Goal: Task Accomplishment & Management: Manage account settings

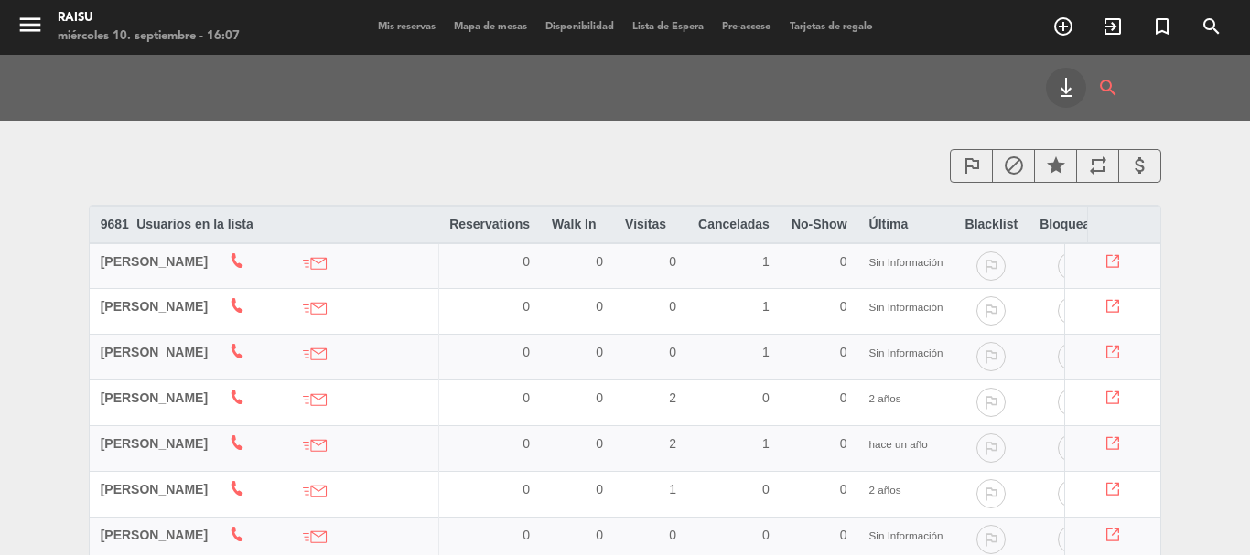
click at [392, 27] on span "Mis reservas" at bounding box center [407, 27] width 76 height 10
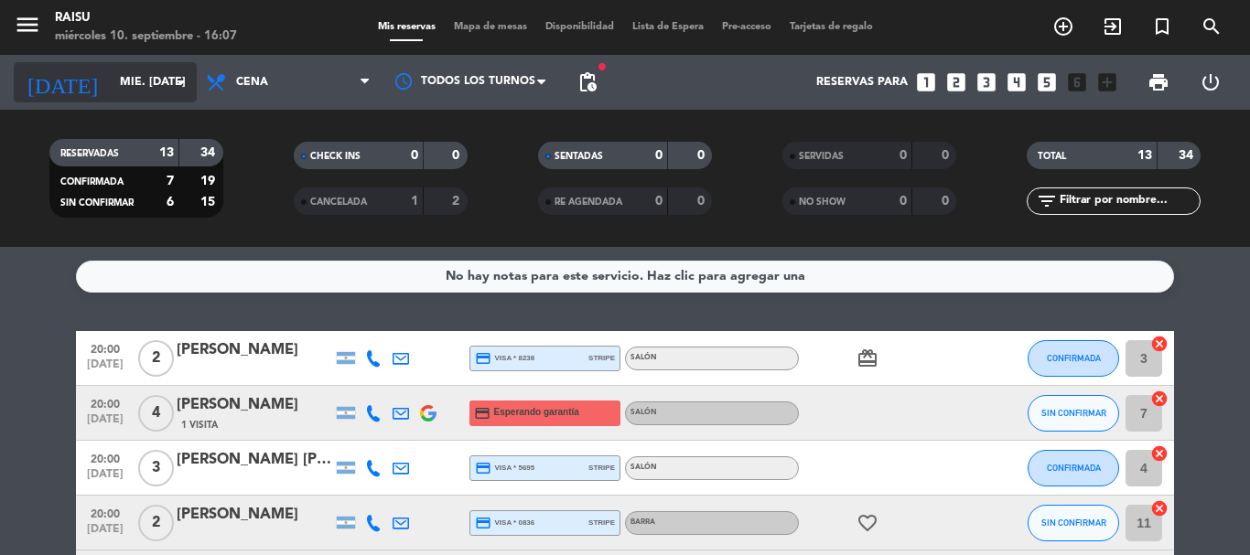
click at [122, 93] on input "mié. [DATE]" at bounding box center [188, 82] width 155 height 31
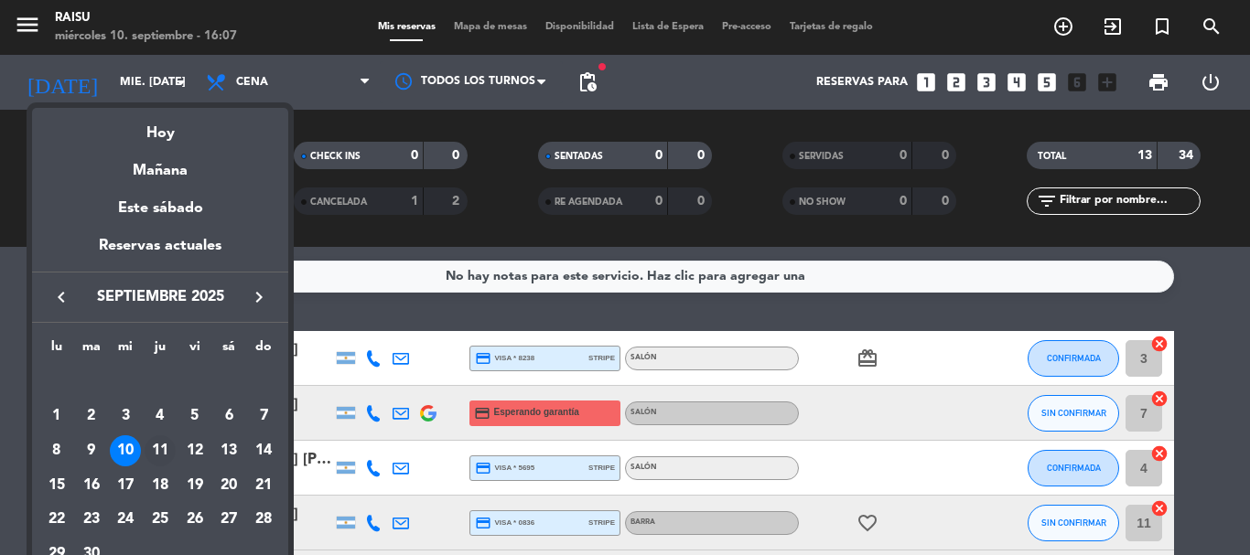
click at [167, 457] on div "11" at bounding box center [160, 451] width 31 height 31
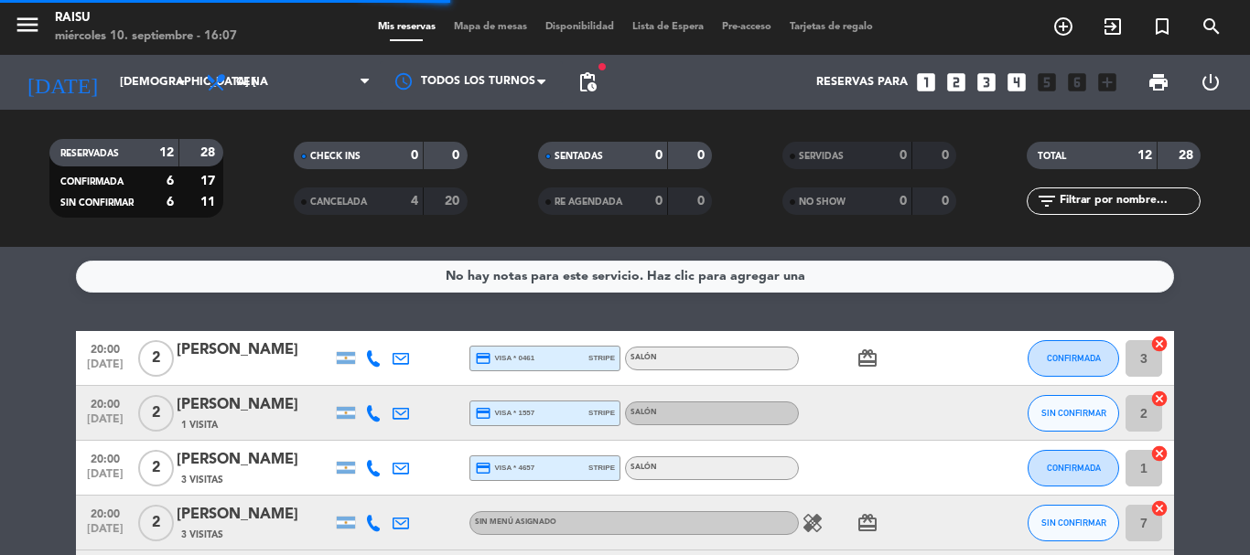
click at [309, 85] on span "Cena" at bounding box center [288, 82] width 183 height 40
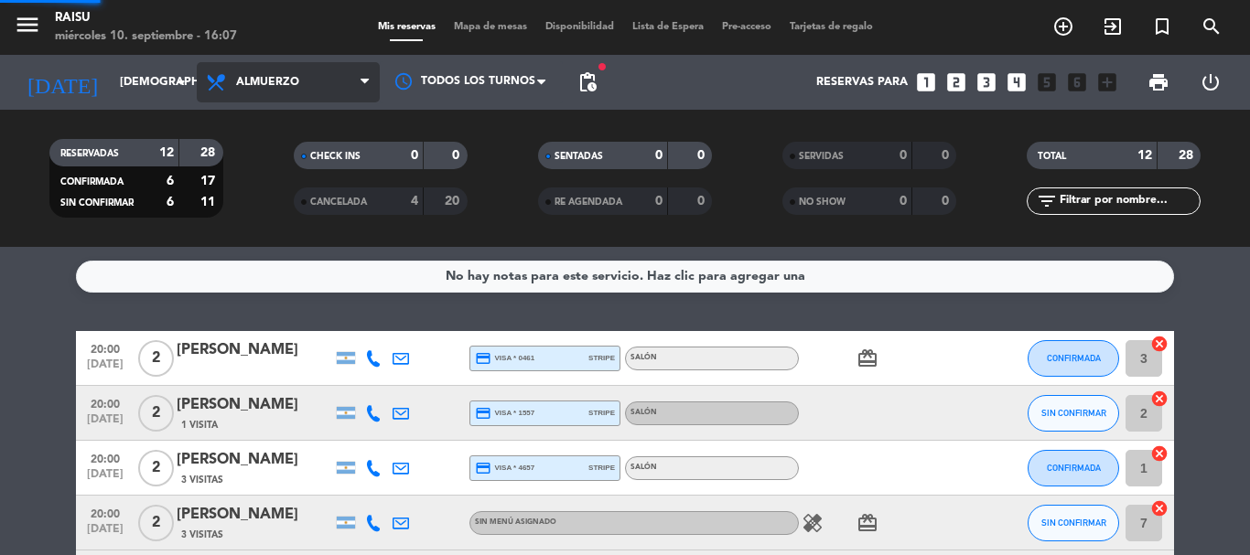
click at [303, 161] on div "menu Raisu miércoles 10. septiembre - 16:07 Mis reservas Mapa de mesas Disponib…" at bounding box center [625, 123] width 1250 height 247
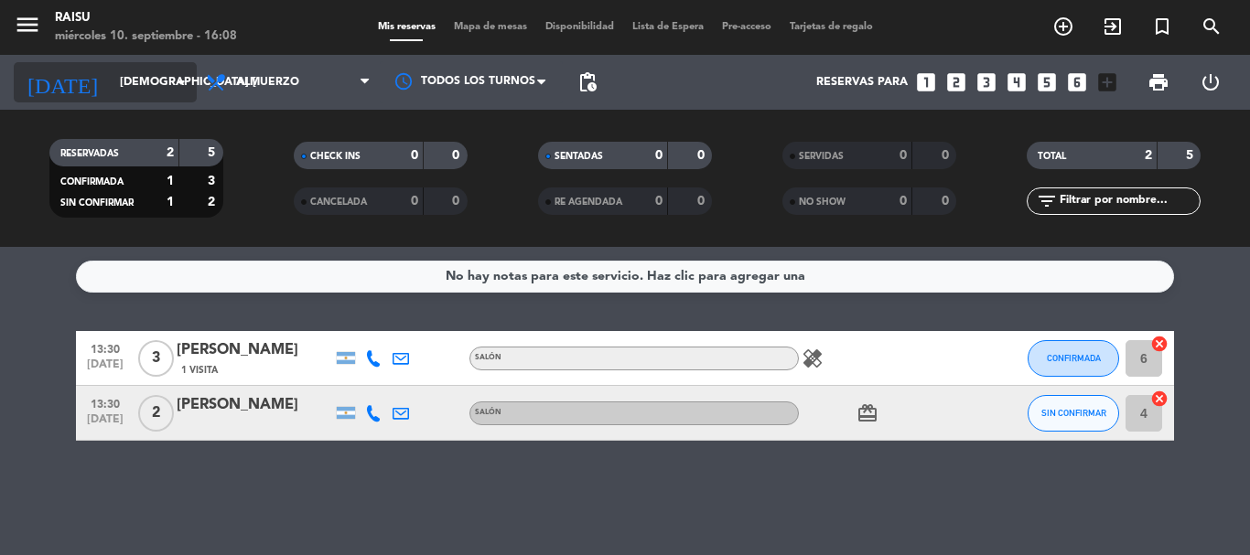
click at [160, 93] on input "[DEMOGRAPHIC_DATA] [DATE]" at bounding box center [188, 82] width 155 height 31
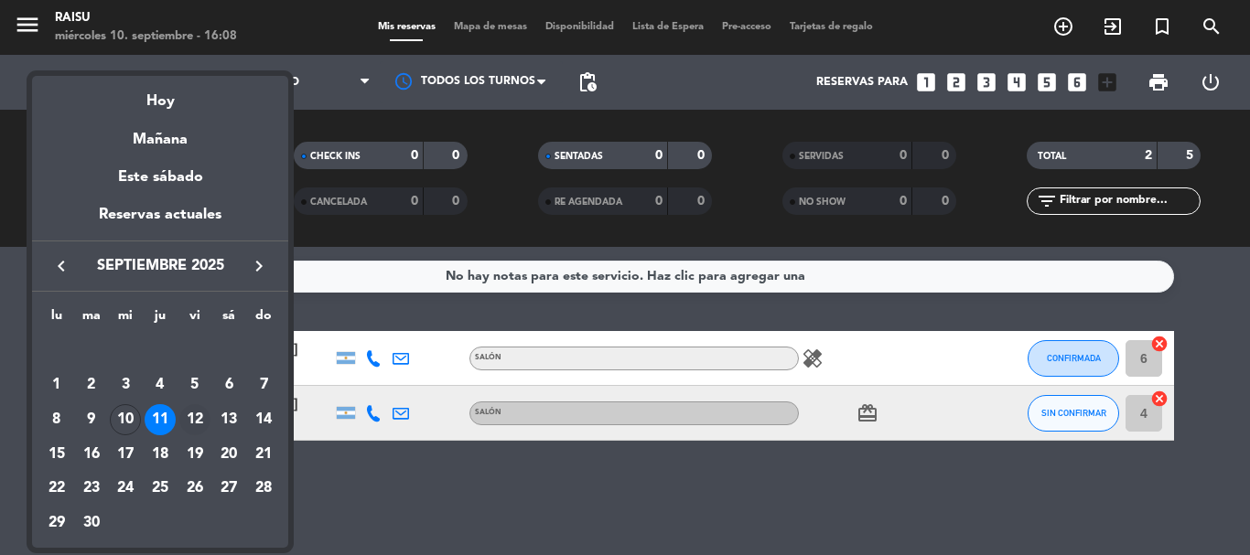
click at [196, 414] on div "12" at bounding box center [194, 419] width 31 height 31
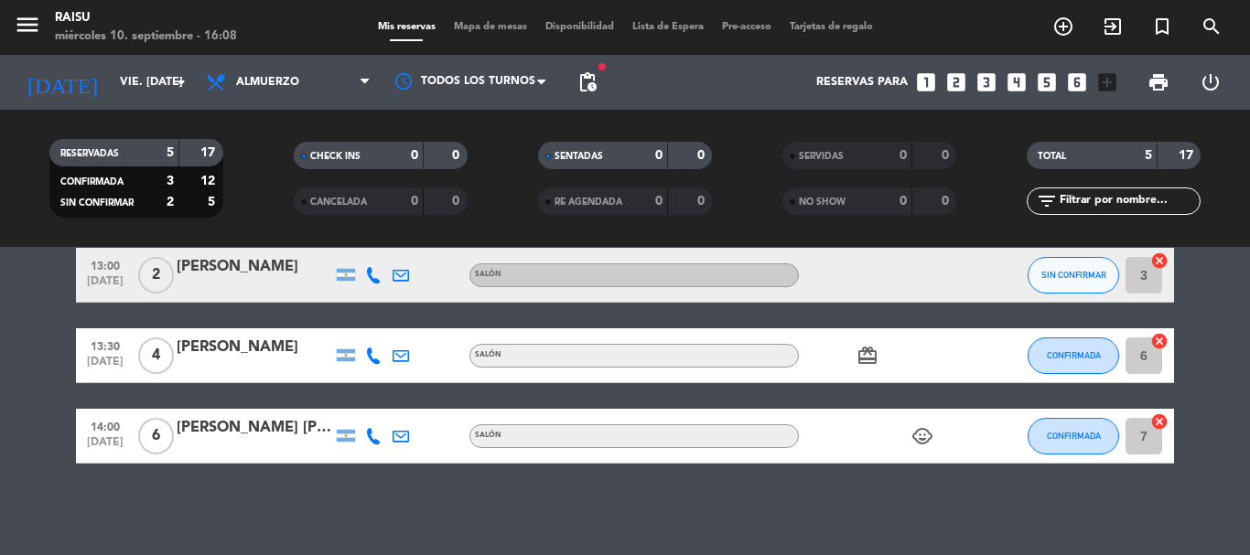
scroll to position [153, 0]
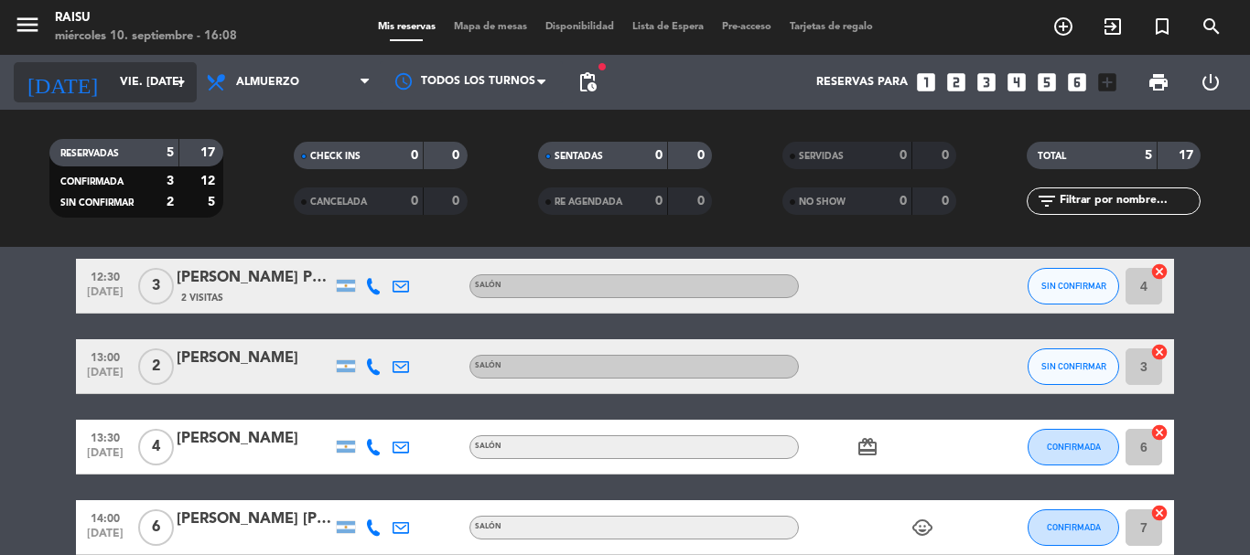
click at [147, 77] on input "vie. [DATE]" at bounding box center [188, 82] width 155 height 31
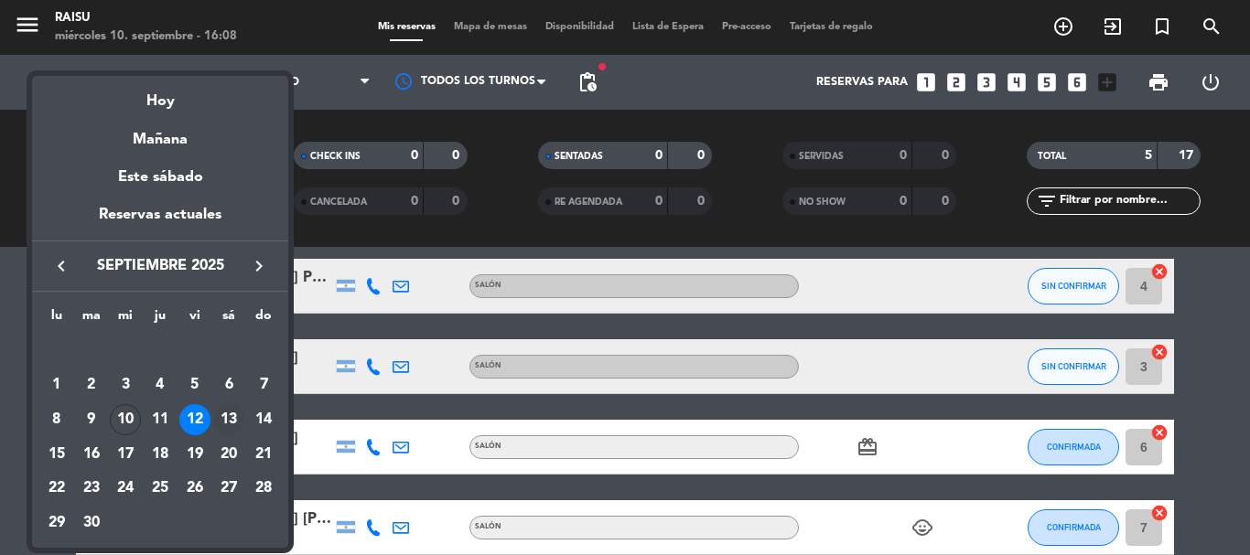
click at [231, 420] on div "13" at bounding box center [228, 419] width 31 height 31
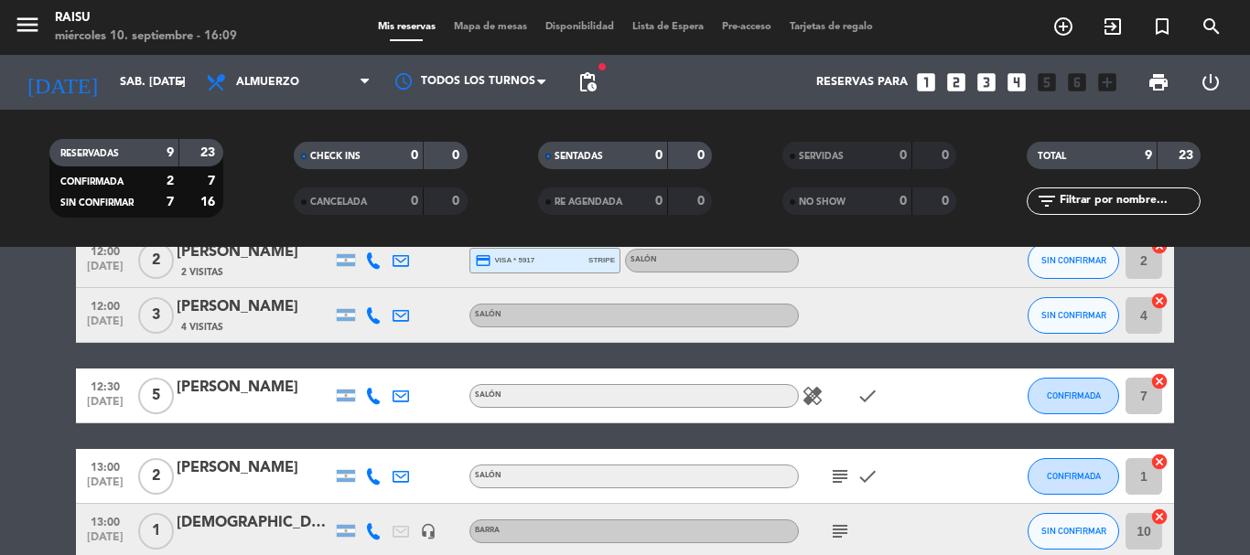
scroll to position [0, 0]
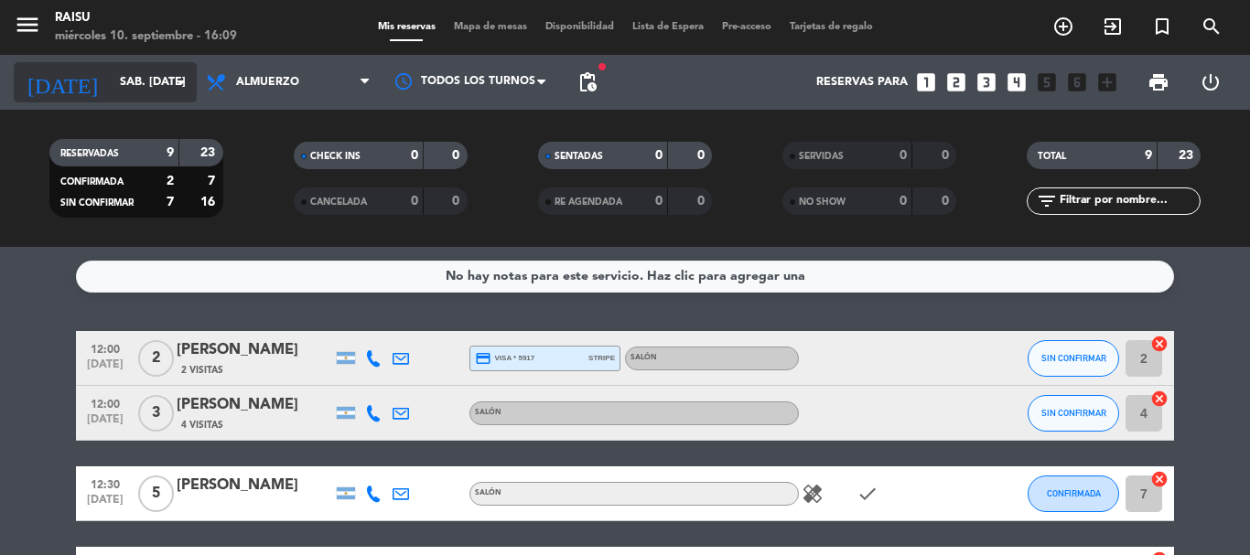
click at [143, 81] on input "sáb. [DATE]" at bounding box center [188, 82] width 155 height 31
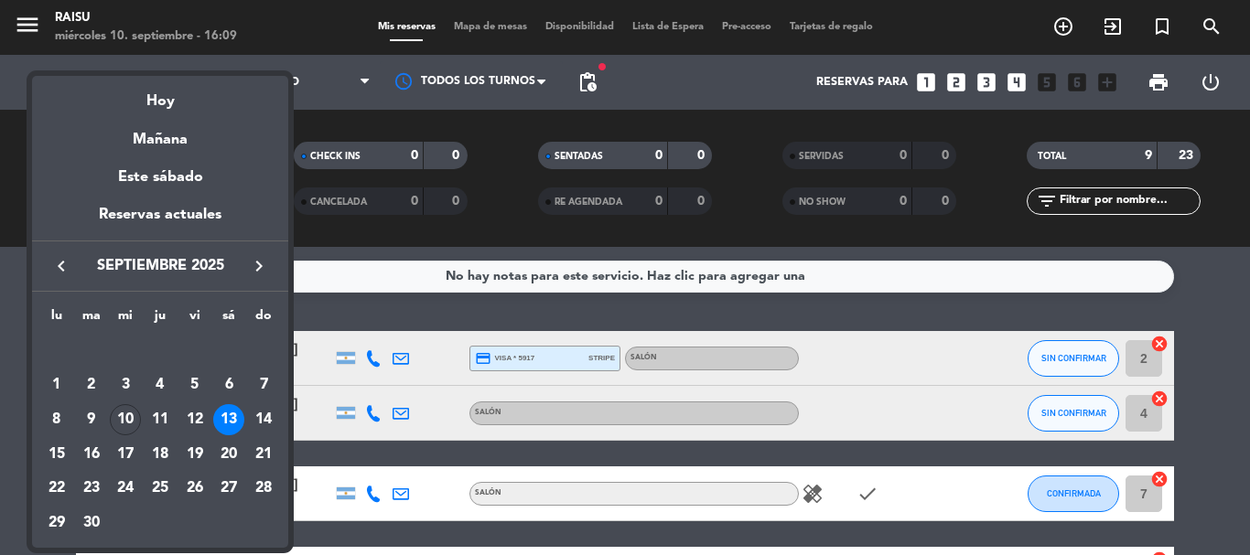
click at [333, 281] on div at bounding box center [625, 277] width 1250 height 555
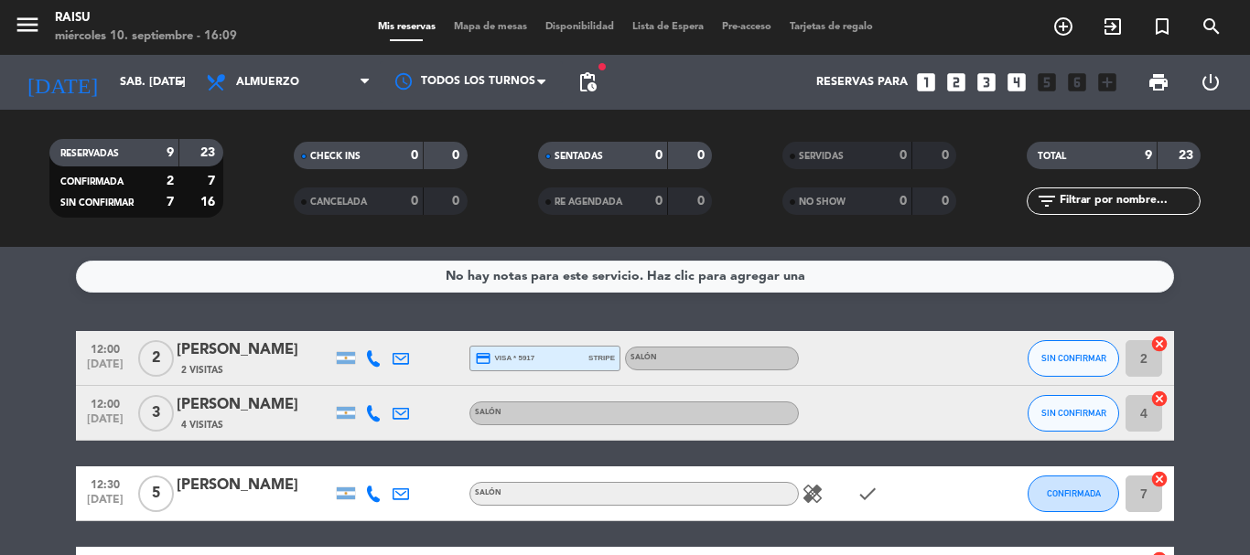
click at [124, 56] on div "[DATE] sáb. [DATE] arrow_drop_down" at bounding box center [105, 82] width 183 height 55
click at [128, 70] on input "sáb. [DATE]" at bounding box center [188, 82] width 155 height 31
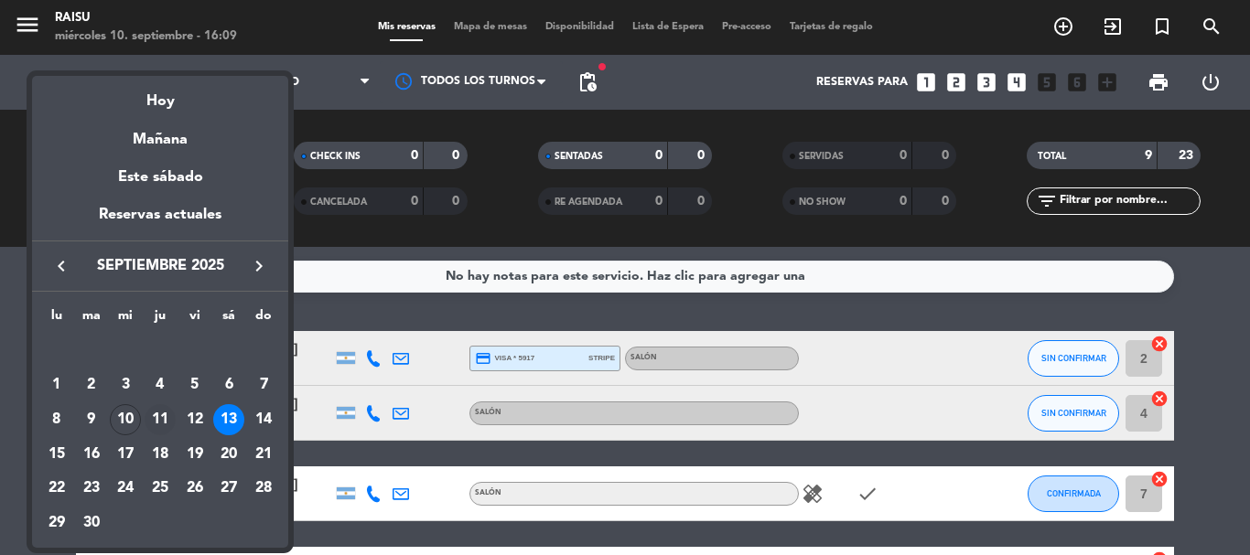
click at [163, 406] on div "11" at bounding box center [160, 419] width 31 height 31
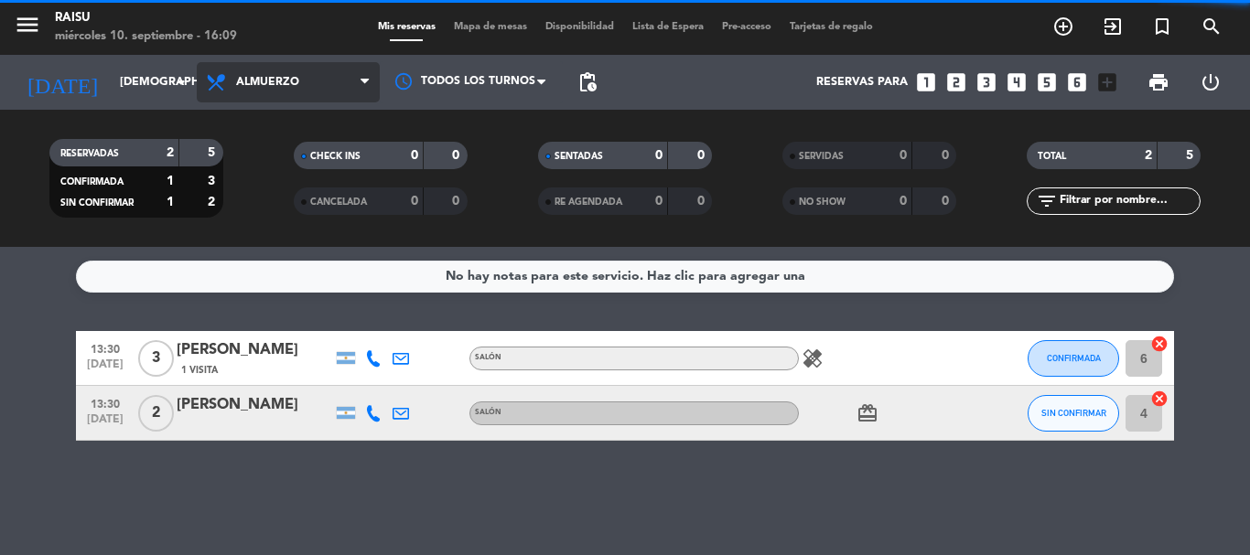
click at [260, 92] on span "Almuerzo" at bounding box center [288, 82] width 183 height 40
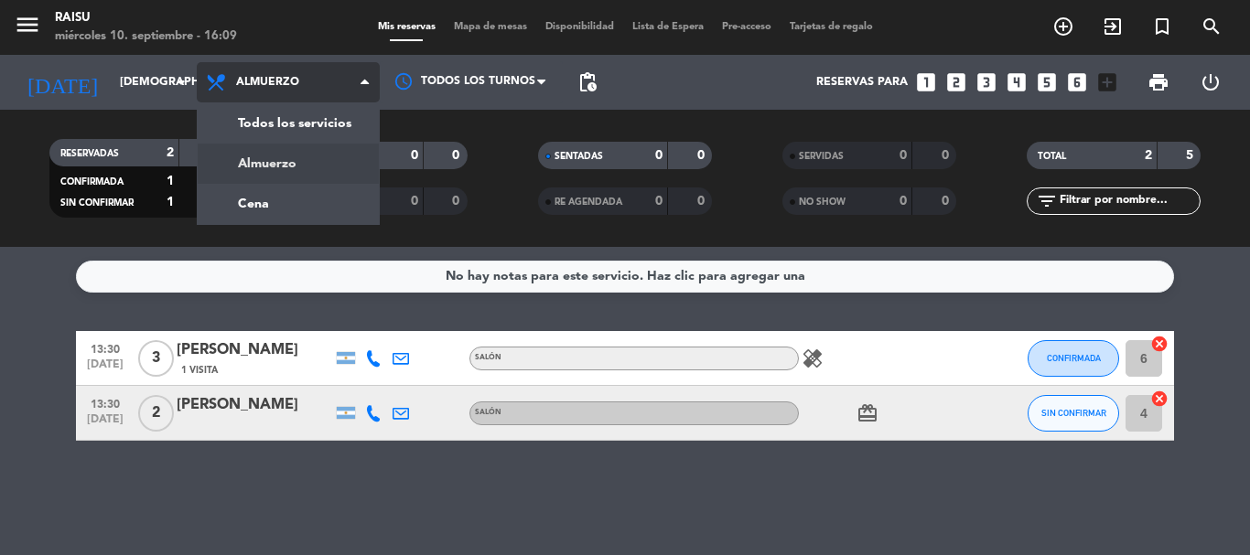
click at [268, 209] on div "menu Raisu miércoles 10. septiembre - 16:09 Mis reservas Mapa de mesas Disponib…" at bounding box center [625, 123] width 1250 height 247
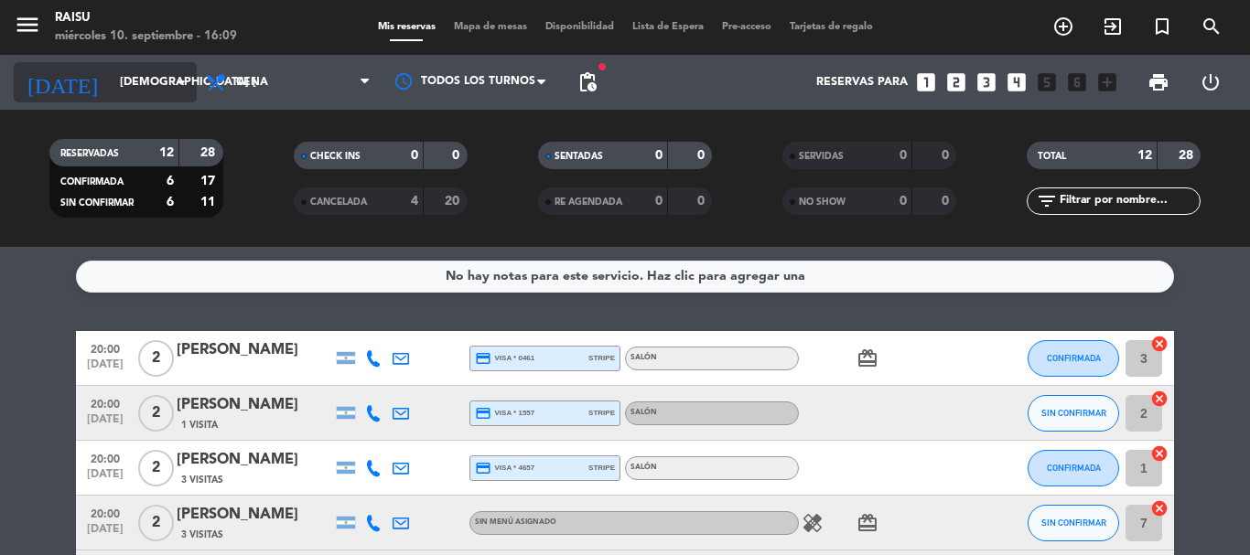
click at [111, 76] on input "[DEMOGRAPHIC_DATA] [DATE]" at bounding box center [188, 82] width 155 height 31
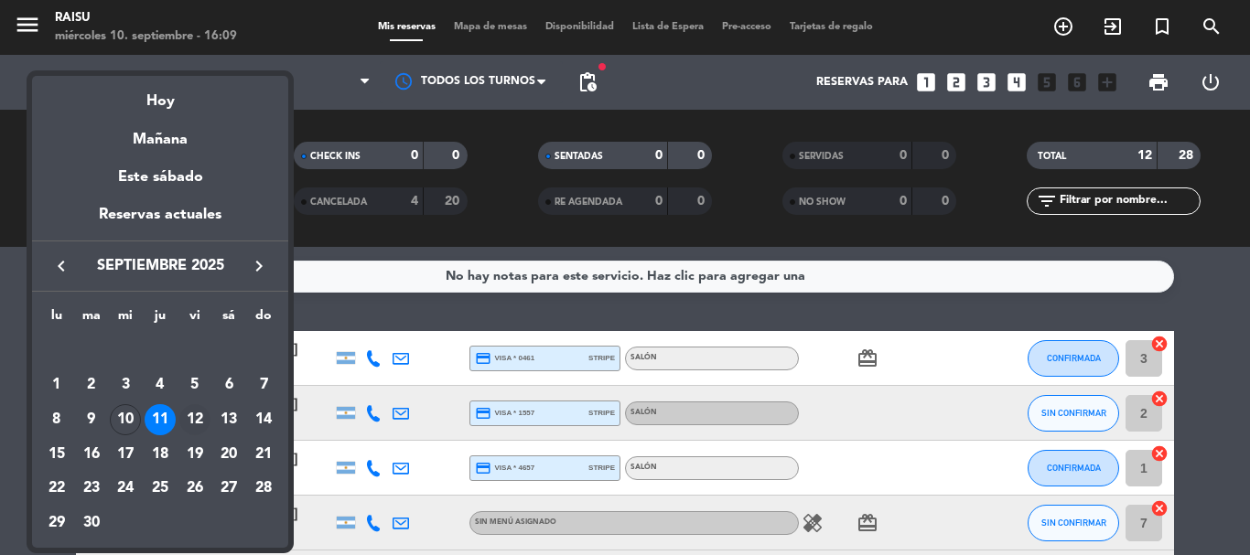
click at [190, 417] on div "12" at bounding box center [194, 419] width 31 height 31
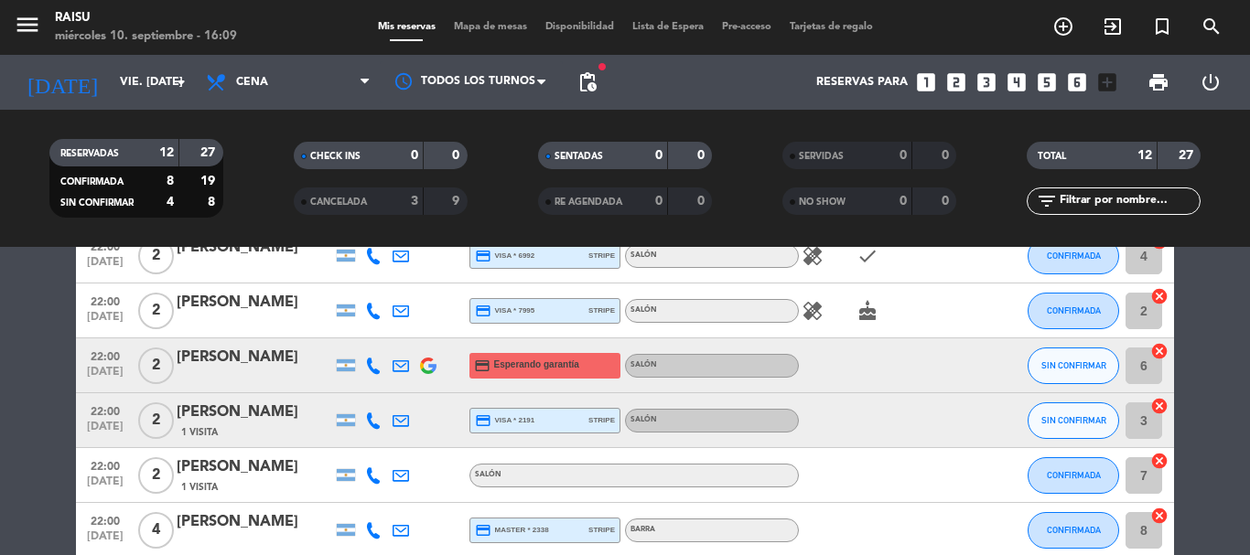
scroll to position [549, 0]
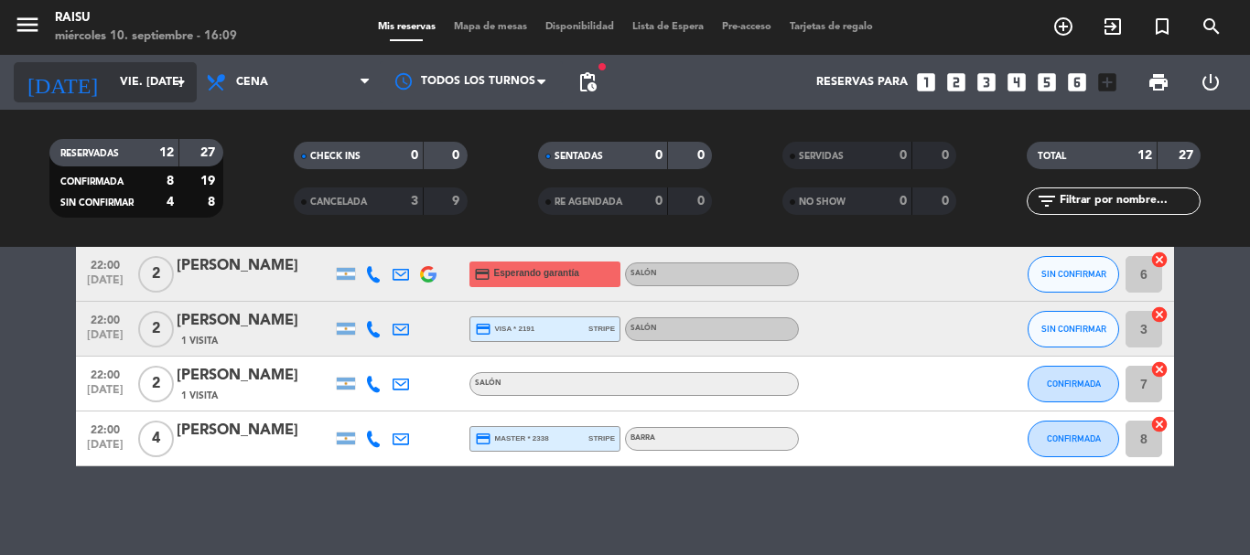
click at [177, 81] on icon "arrow_drop_down" at bounding box center [181, 82] width 22 height 22
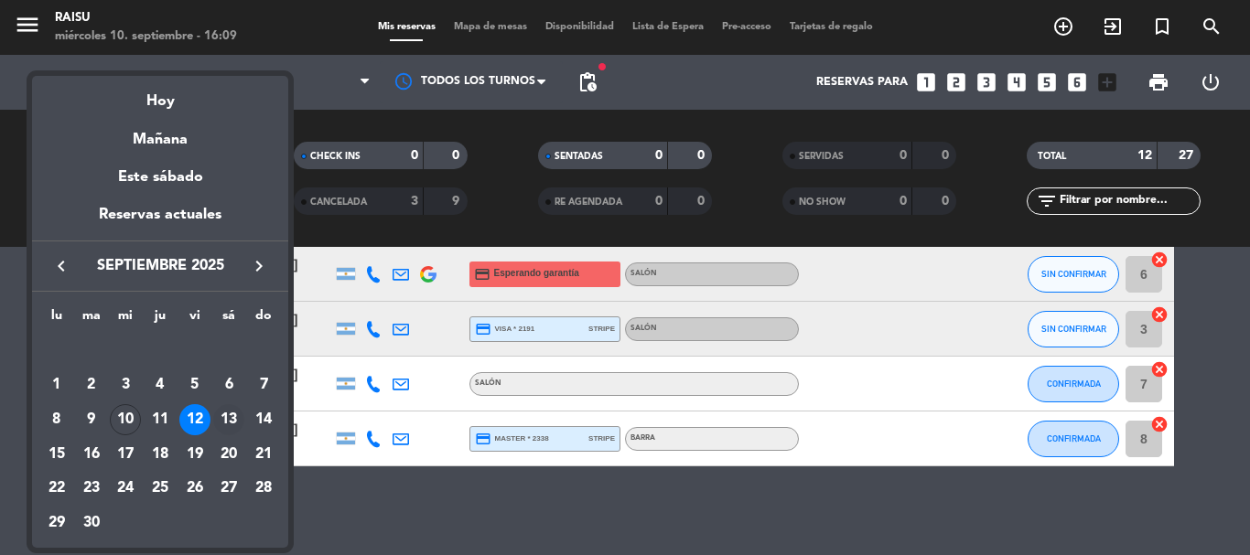
click at [236, 418] on div "13" at bounding box center [228, 419] width 31 height 31
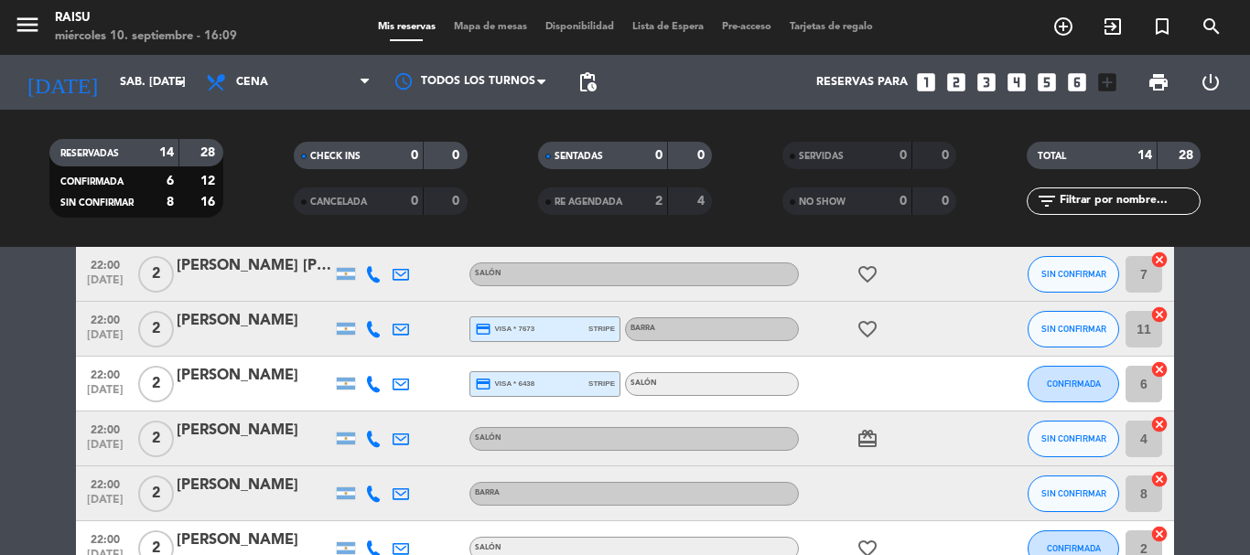
scroll to position [640, 0]
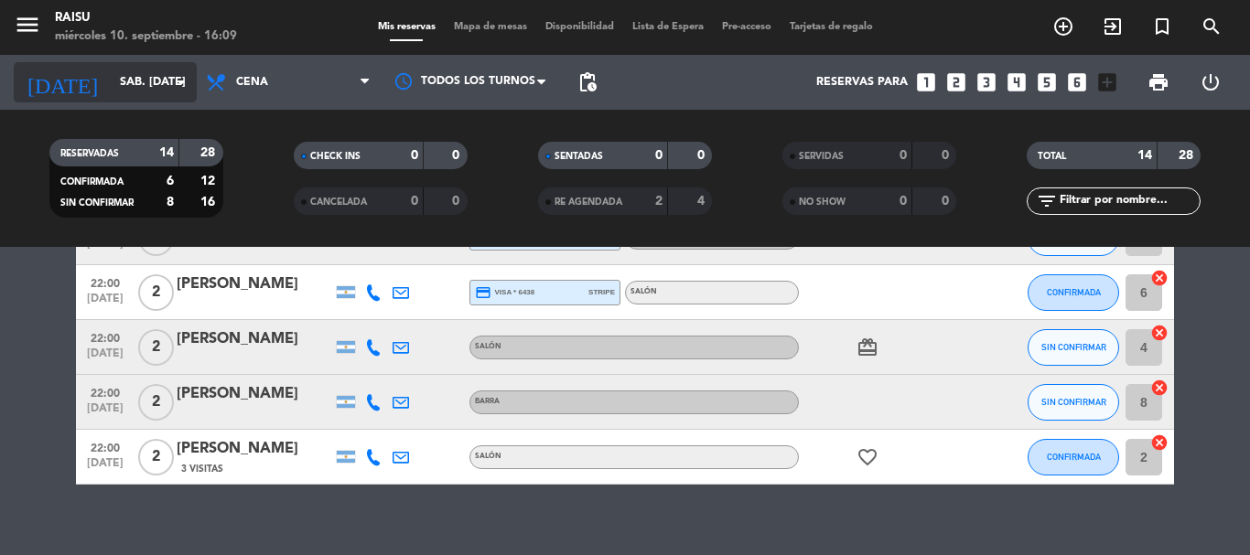
click at [124, 81] on input "sáb. [DATE]" at bounding box center [188, 82] width 155 height 31
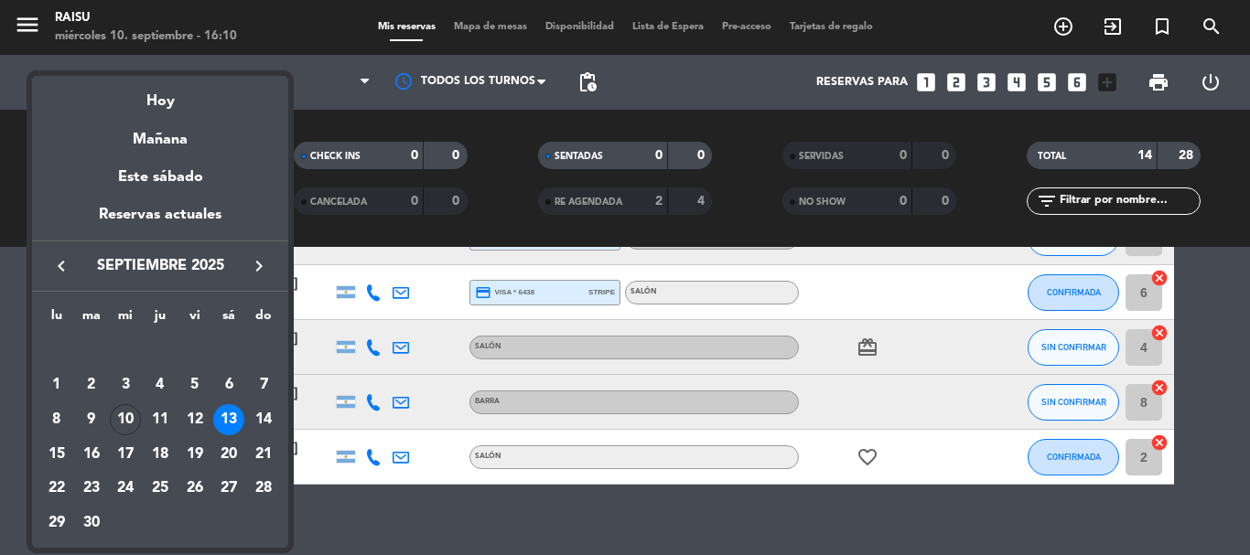
drag, startPoint x: 163, startPoint y: 421, endPoint x: 169, endPoint y: 397, distance: 24.6
click at [163, 422] on div "11" at bounding box center [160, 419] width 31 height 31
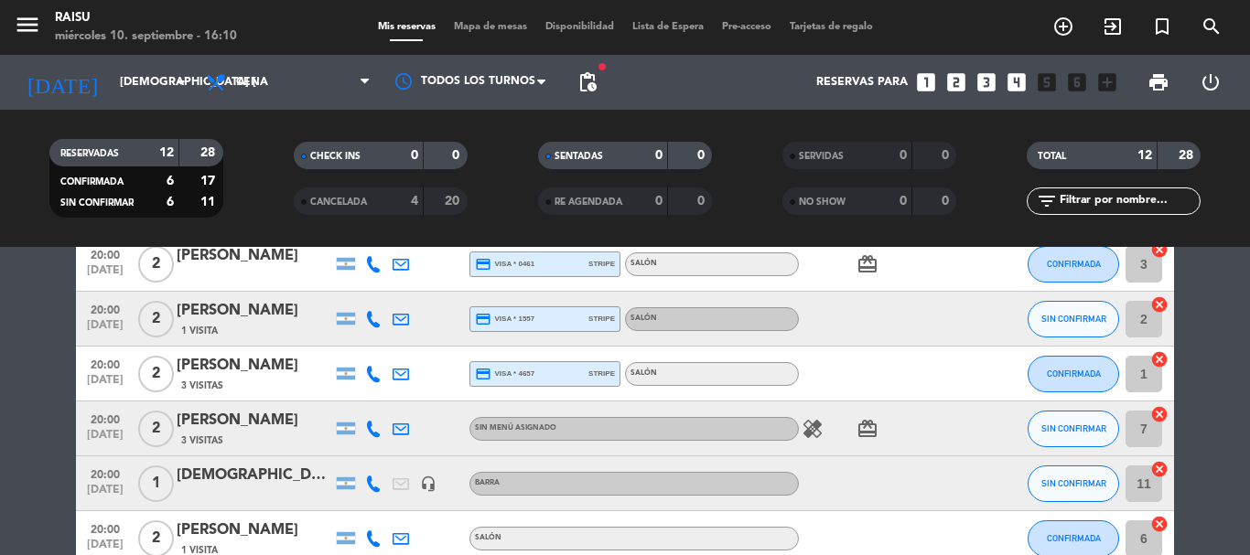
scroll to position [0, 0]
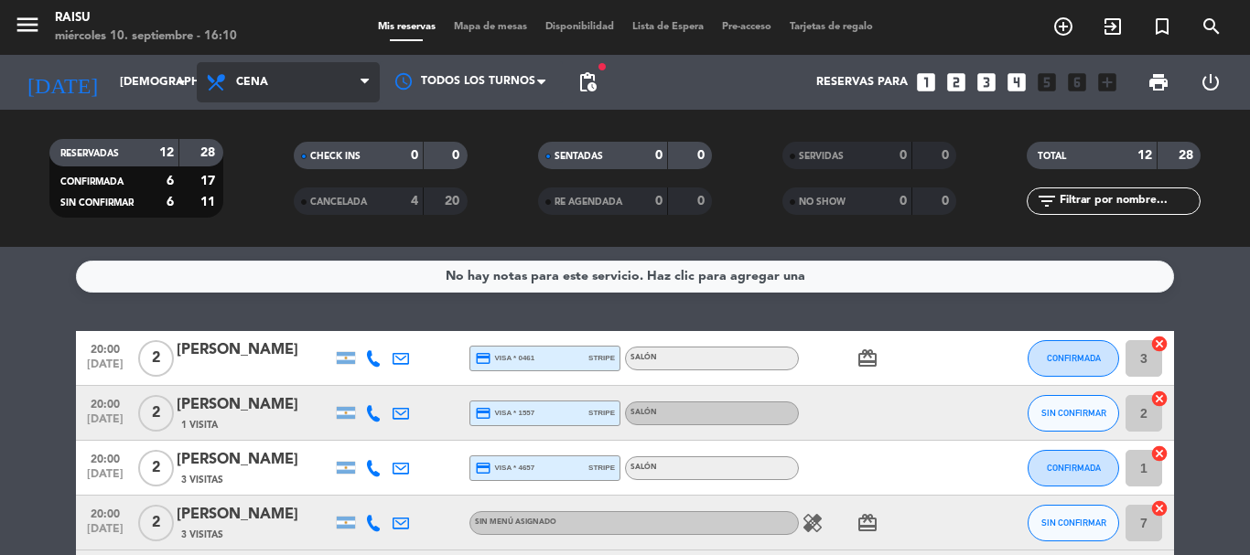
click at [257, 96] on span "Cena" at bounding box center [288, 82] width 183 height 40
click at [268, 153] on div "menu Raisu miércoles 10. septiembre - 16:10 Mis reservas Mapa de mesas Disponib…" at bounding box center [625, 123] width 1250 height 247
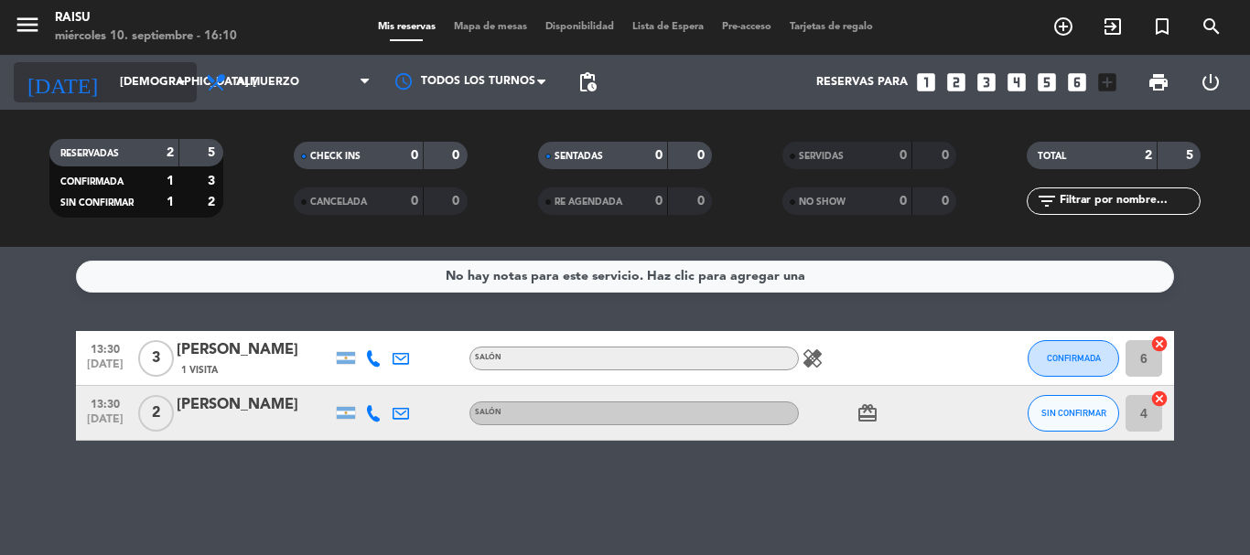
click at [150, 96] on input "[DEMOGRAPHIC_DATA] [DATE]" at bounding box center [188, 82] width 155 height 31
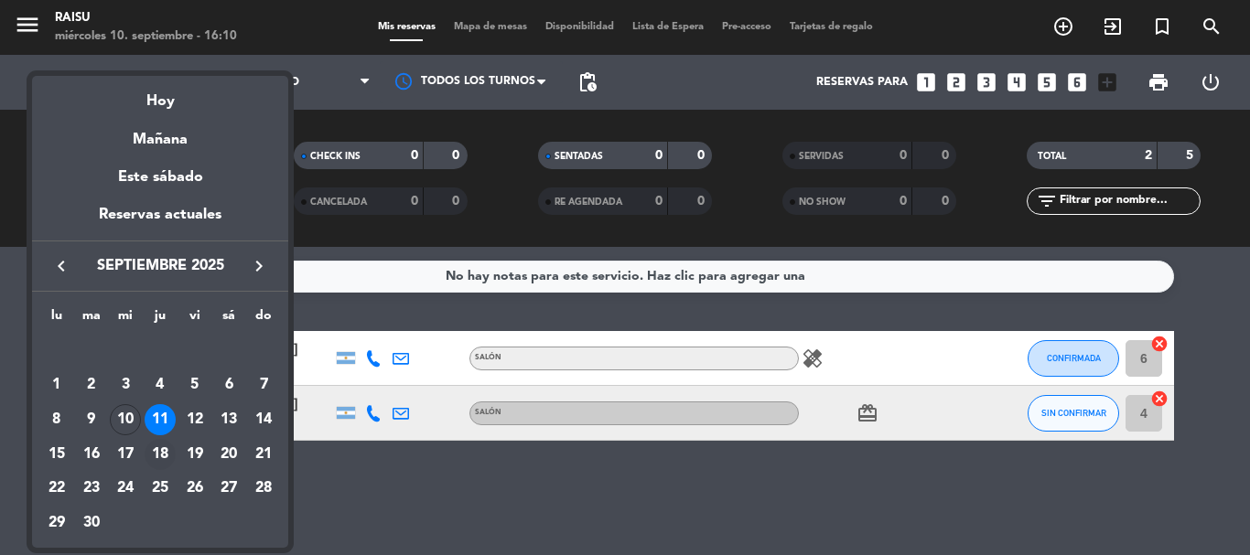
click at [157, 448] on div "18" at bounding box center [160, 454] width 31 height 31
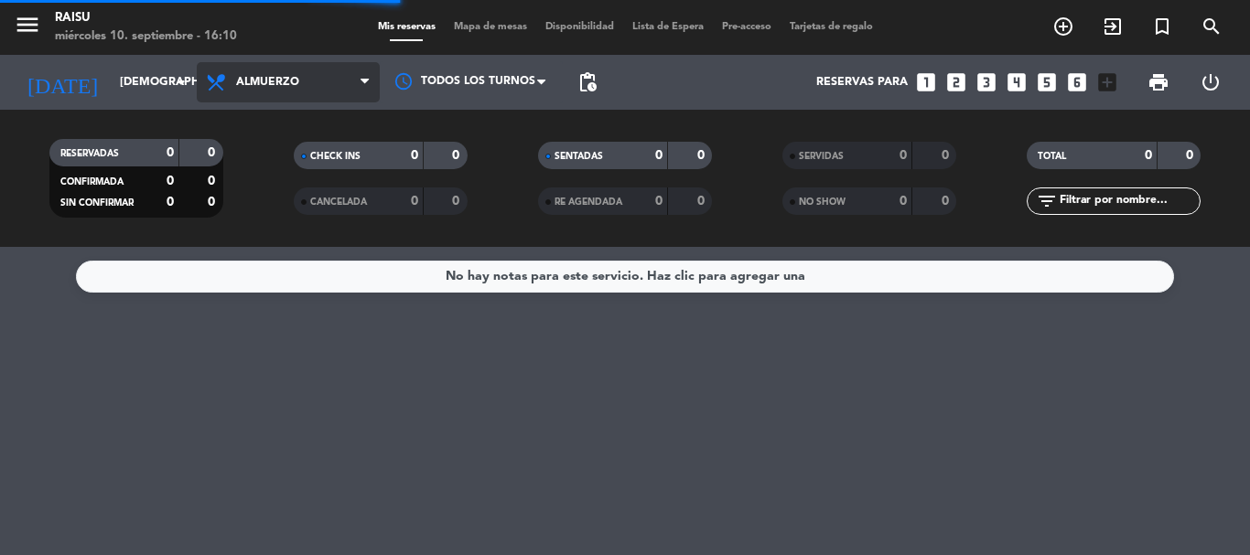
click at [254, 98] on span "Almuerzo" at bounding box center [288, 82] width 183 height 40
click at [266, 199] on div "menu Raisu miércoles 10. septiembre - 16:10 Mis reservas Mapa de mesas Disponib…" at bounding box center [625, 123] width 1250 height 247
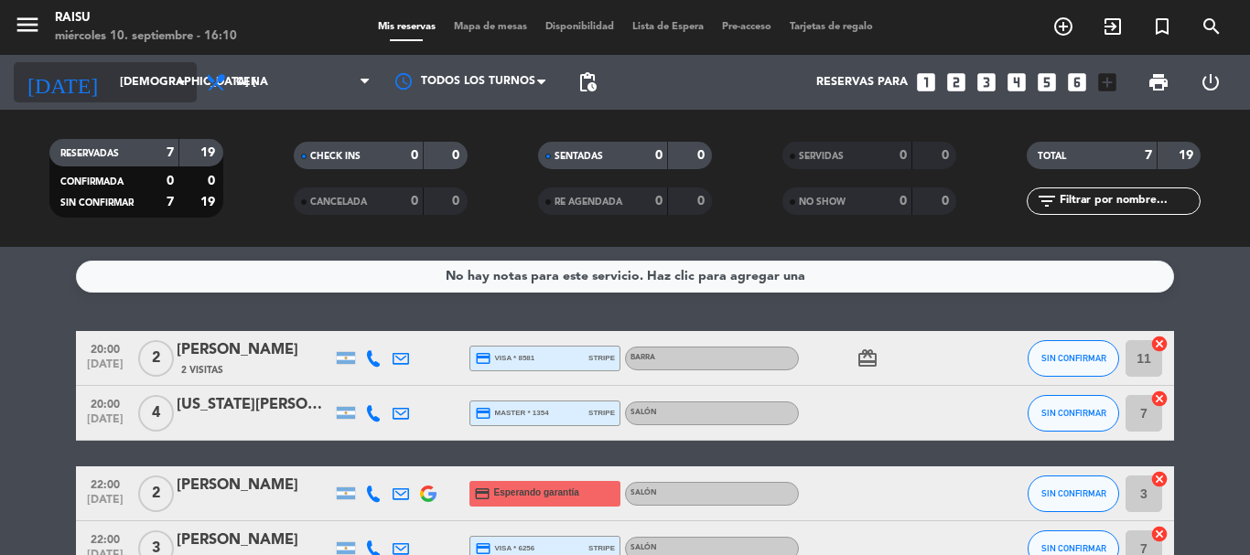
click at [174, 79] on icon "arrow_drop_down" at bounding box center [181, 82] width 22 height 22
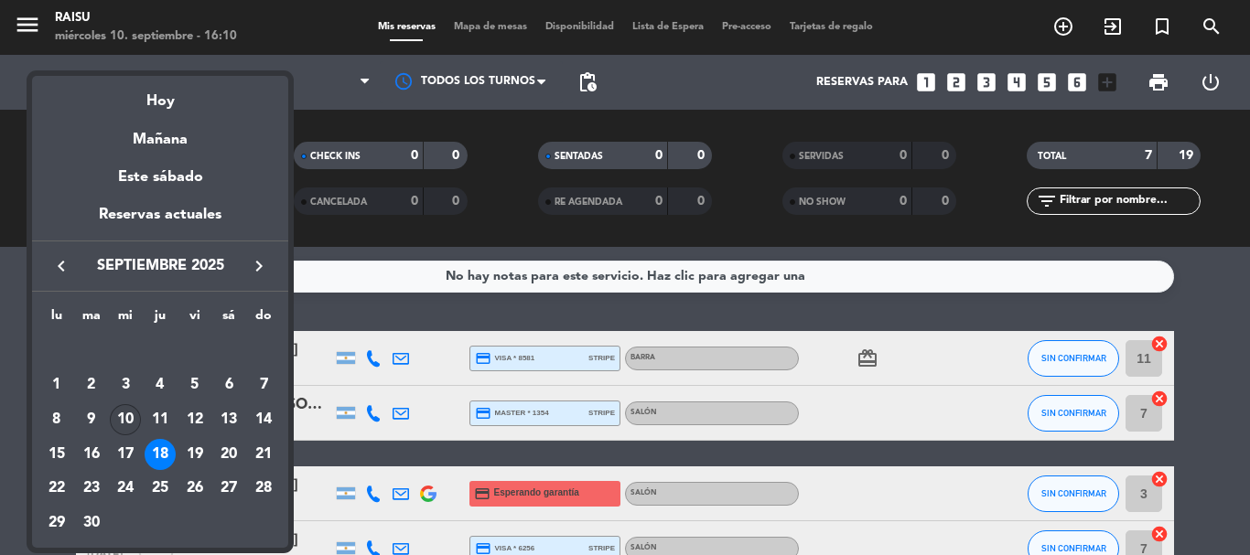
click at [123, 414] on div "10" at bounding box center [125, 419] width 31 height 31
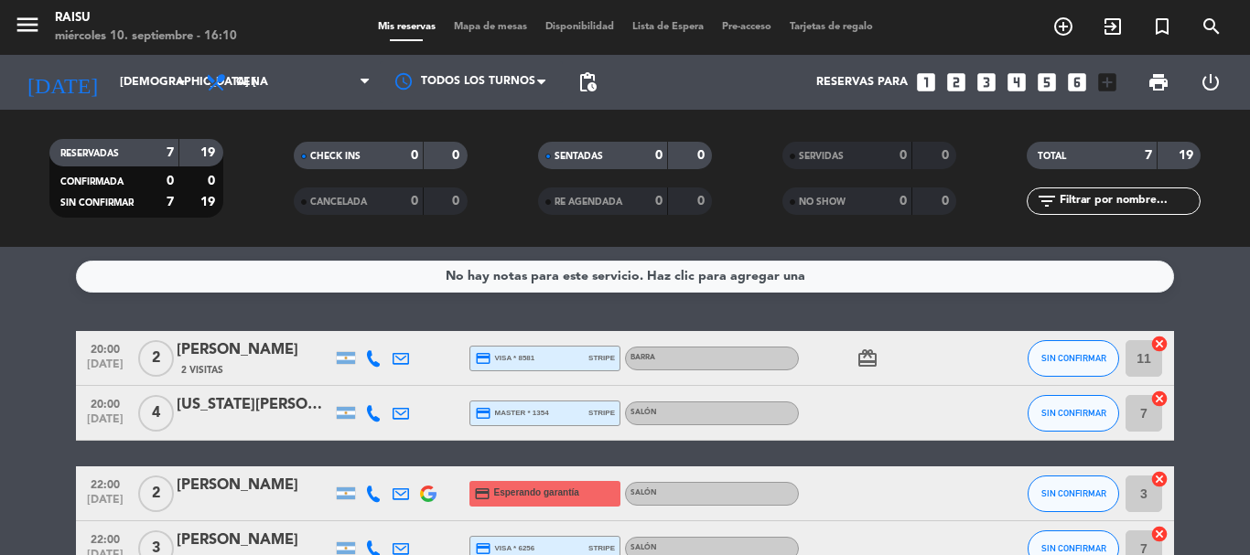
type input "mié. [DATE]"
